Goal: Information Seeking & Learning: Learn about a topic

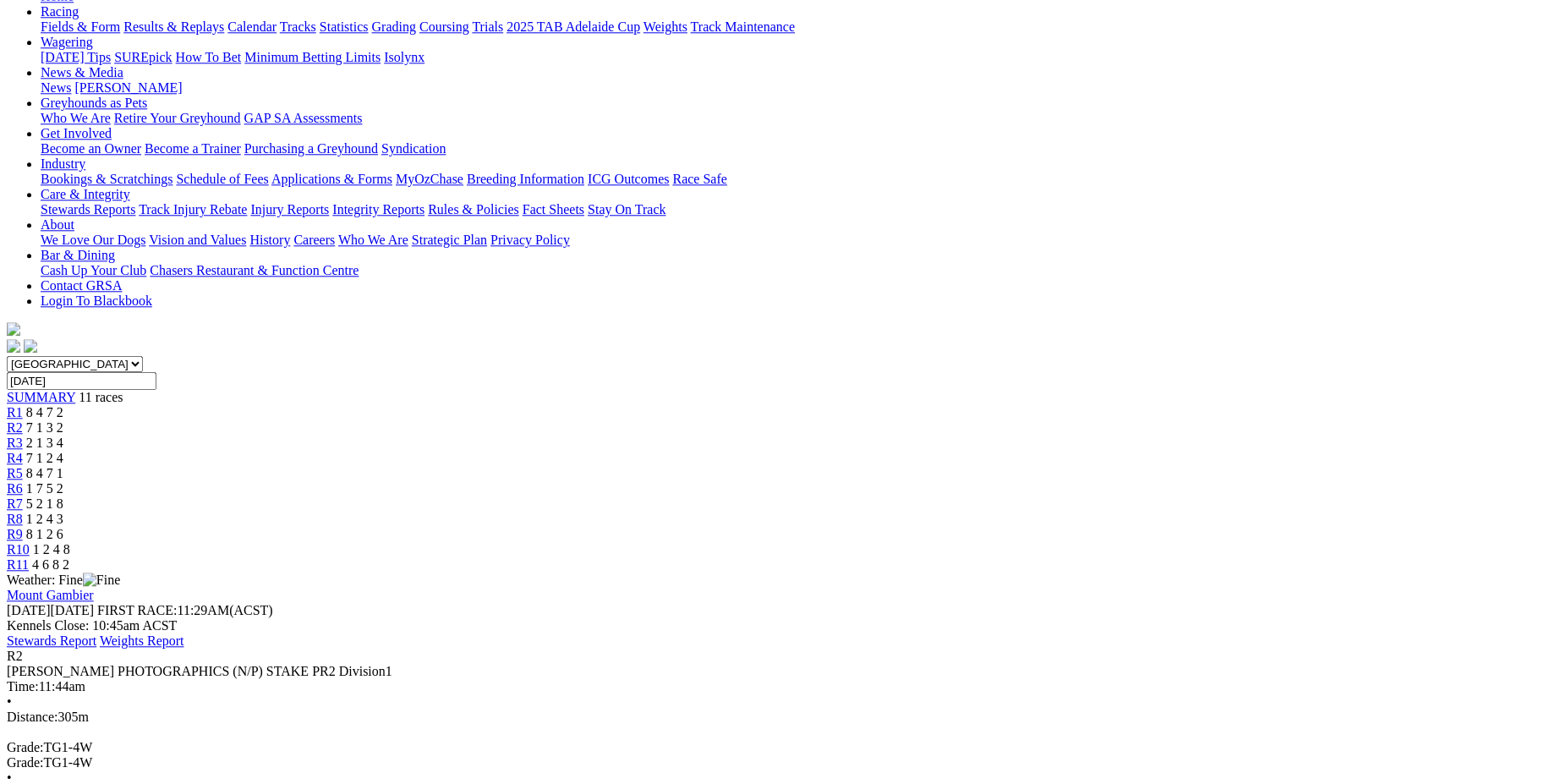
scroll to position [180, 0]
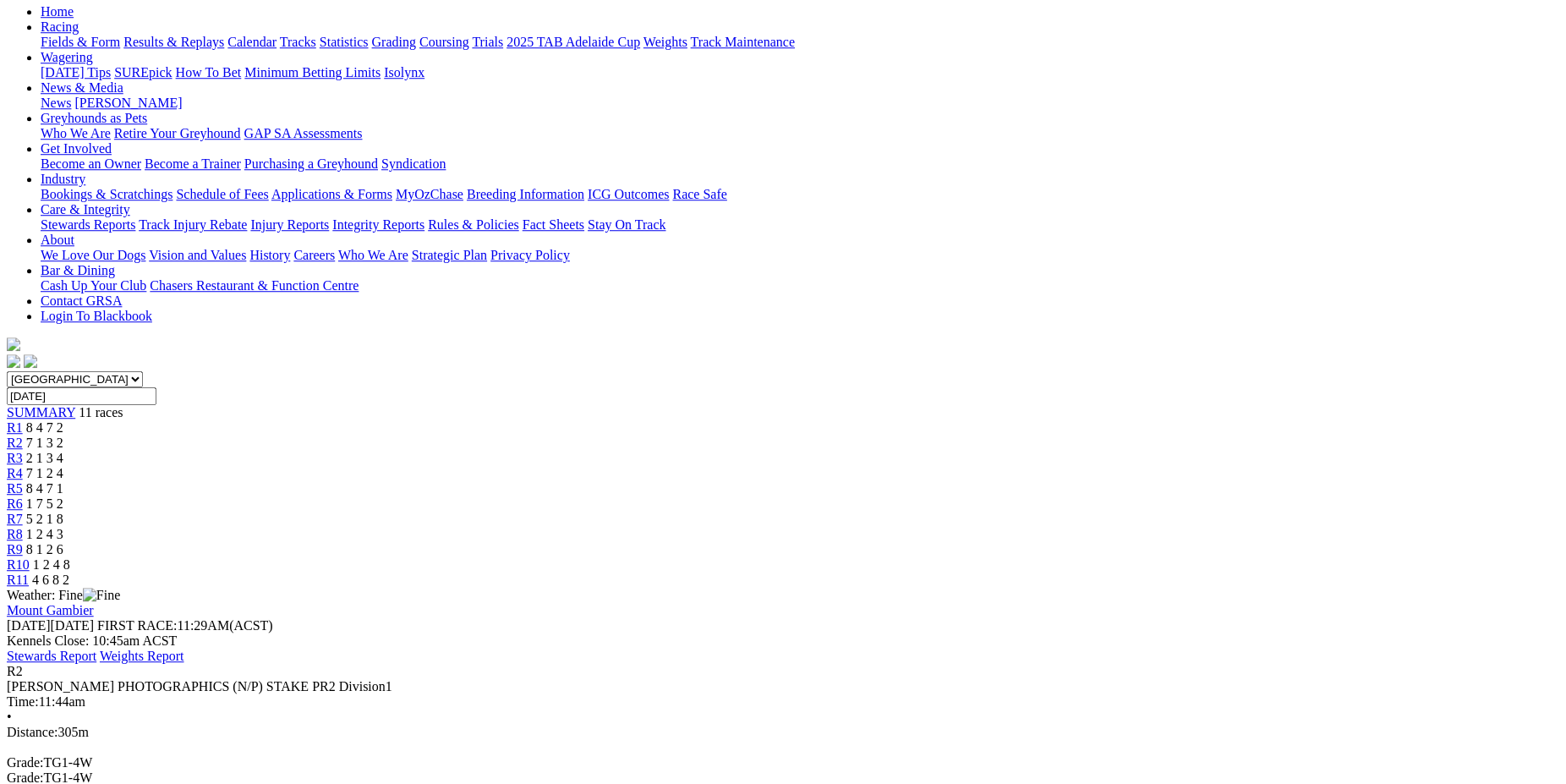
click at [23, 481] on span "R5" at bounding box center [15, 488] width 16 height 14
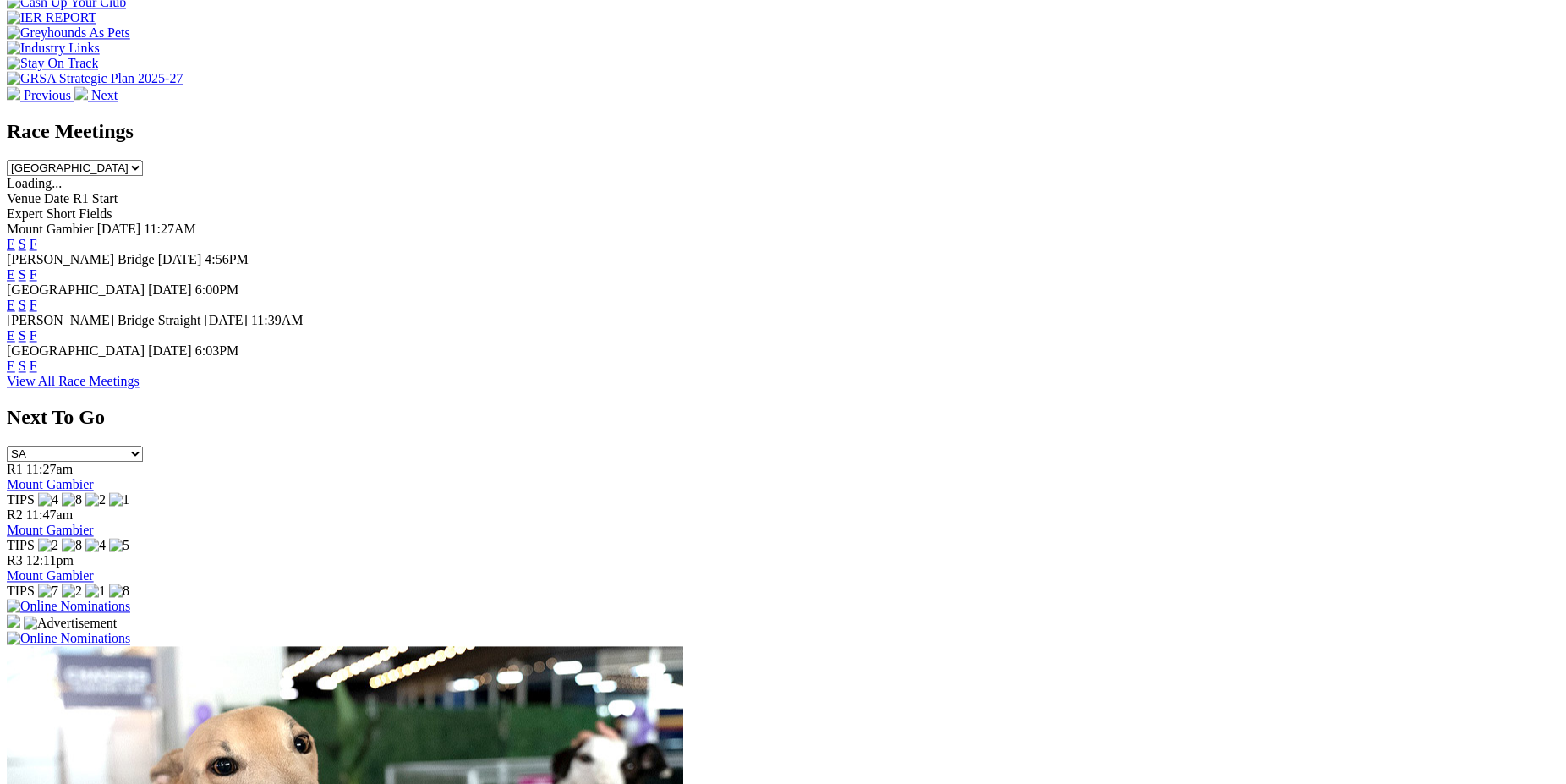
scroll to position [571, 0]
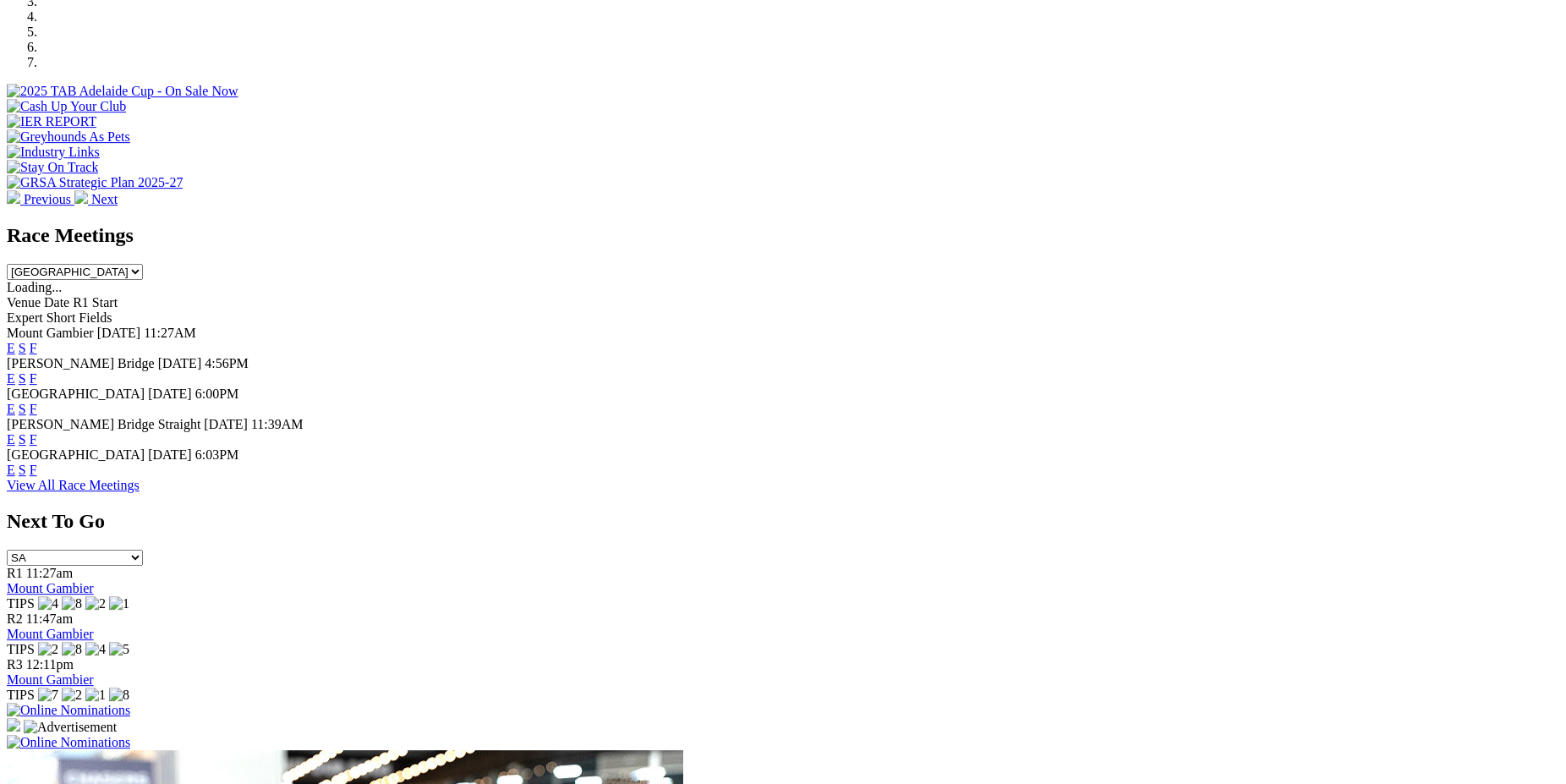
click at [15, 341] on link "E" at bounding box center [11, 348] width 9 height 14
